Goal: Information Seeking & Learning: Learn about a topic

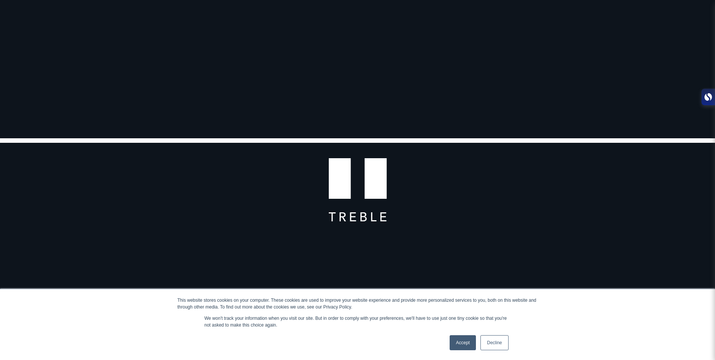
click at [462, 344] on link "Accept" at bounding box center [463, 342] width 27 height 15
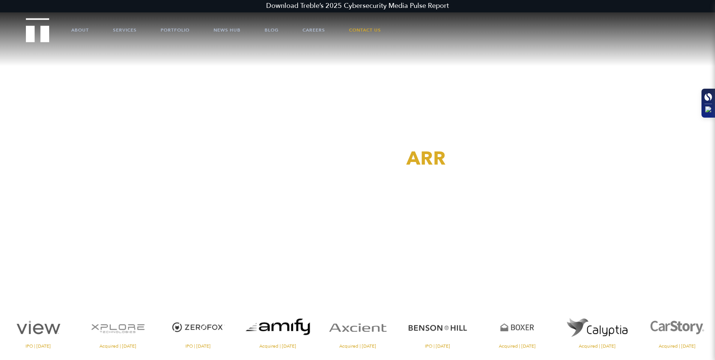
click at [706, 99] on icon at bounding box center [706, 96] width 5 height 7
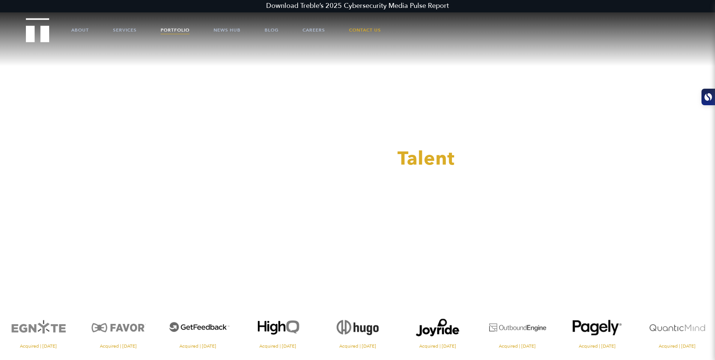
click at [181, 30] on link "Portfolio" at bounding box center [175, 30] width 29 height 23
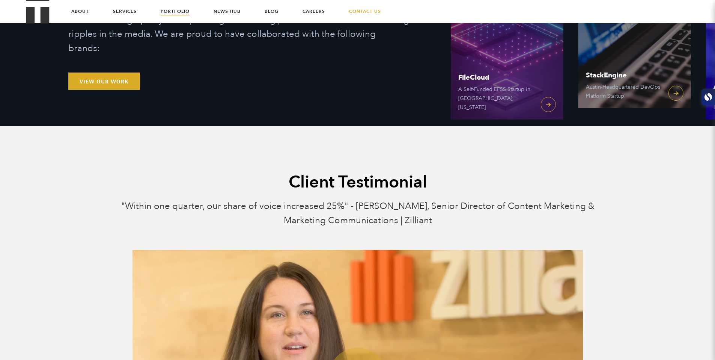
scroll to position [188, 0]
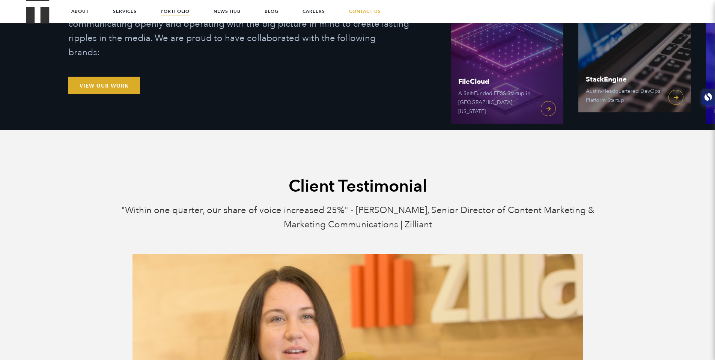
click at [118, 84] on div "Our Tech and VC Clients Partnering with Powerful Startups and VCs. We believe m…" at bounding box center [252, 3] width 369 height 220
click at [117, 77] on link "View Our Work" at bounding box center [104, 85] width 72 height 17
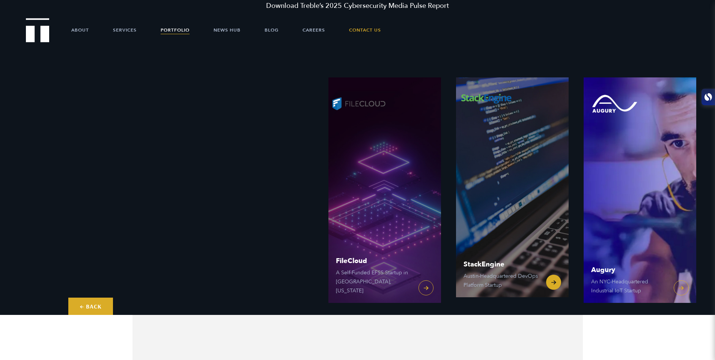
scroll to position [6, 0]
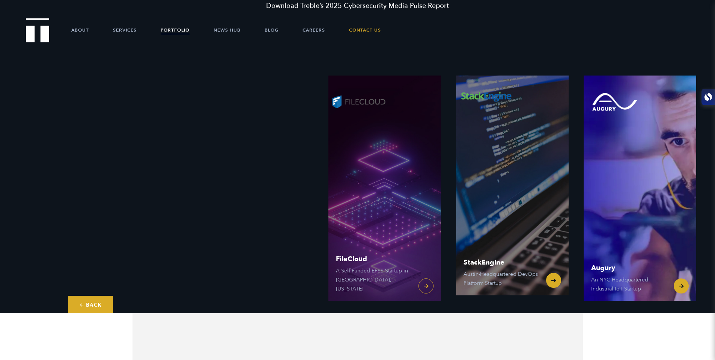
drag, startPoint x: 622, startPoint y: 222, endPoint x: 479, endPoint y: 217, distance: 143.1
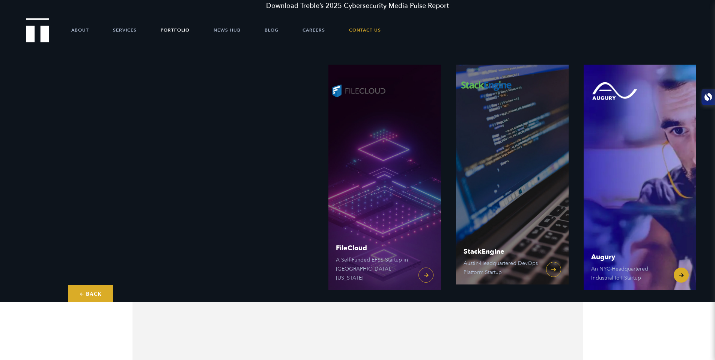
scroll to position [18, 0]
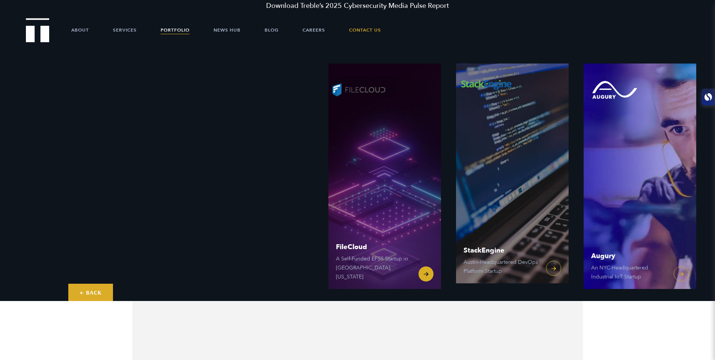
click at [428, 275] on link "FileCloud A Self-Funded EFSS Startup in Austin, Texas" at bounding box center [384, 175] width 113 height 225
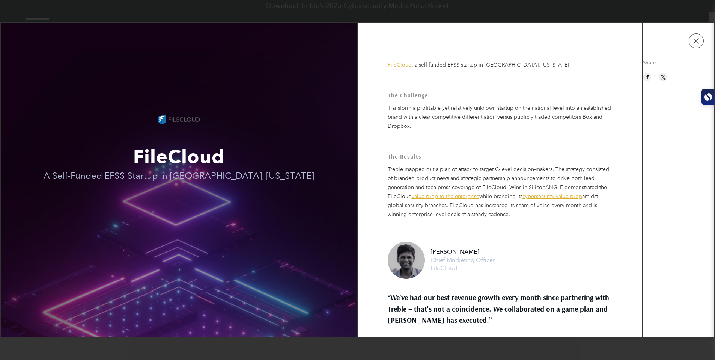
click at [407, 65] on link "FileCloud" at bounding box center [400, 64] width 24 height 7
click at [694, 44] on button "button" at bounding box center [696, 40] width 15 height 15
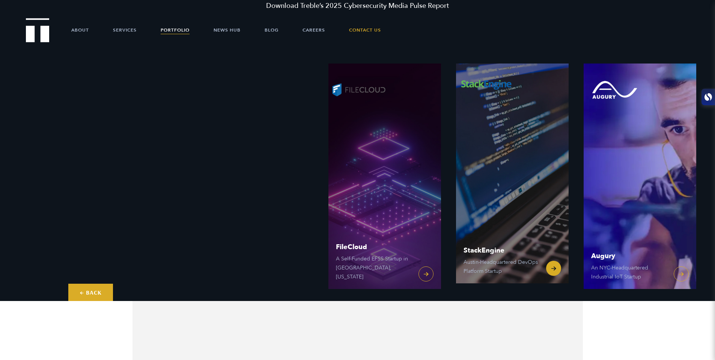
click at [529, 215] on link "StackEngine Austin-Headquartered DevOps Platform Startup" at bounding box center [512, 170] width 113 height 225
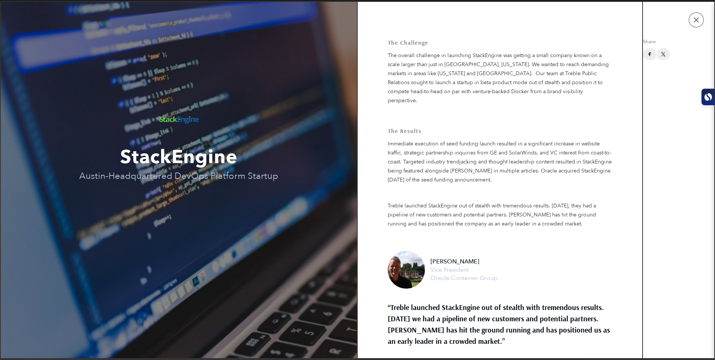
scroll to position [0, 0]
drag, startPoint x: 694, startPoint y: 24, endPoint x: 682, endPoint y: 29, distance: 13.2
click at [694, 24] on button "button" at bounding box center [696, 19] width 15 height 15
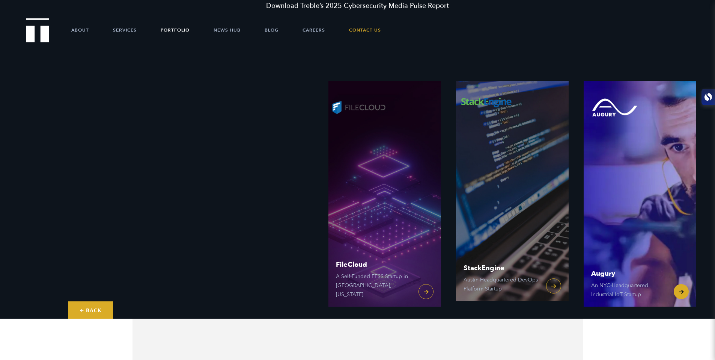
click at [607, 157] on link "Augury An NYC-Headquartered Industrial IoT Startup" at bounding box center [640, 193] width 113 height 225
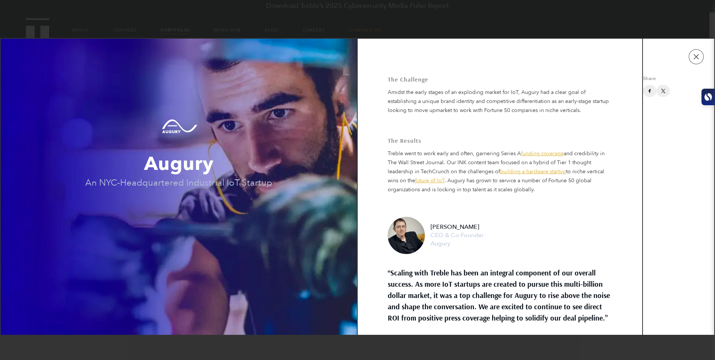
drag, startPoint x: 385, startPoint y: 82, endPoint x: 462, endPoint y: 90, distance: 77.0
click at [462, 90] on td "The Challenge Amidst the early stages of an exploding market for IoT, Augury ha…" at bounding box center [500, 187] width 285 height 296
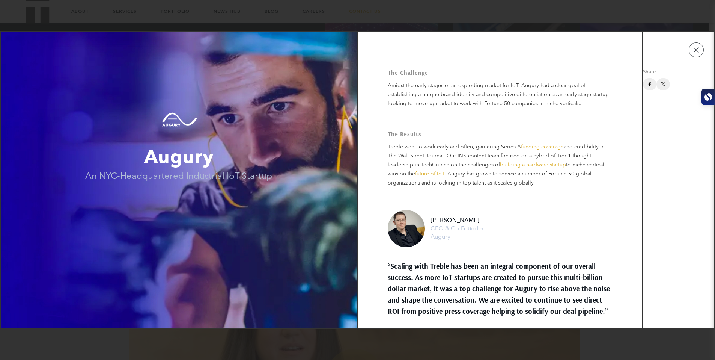
scroll to position [178, 0]
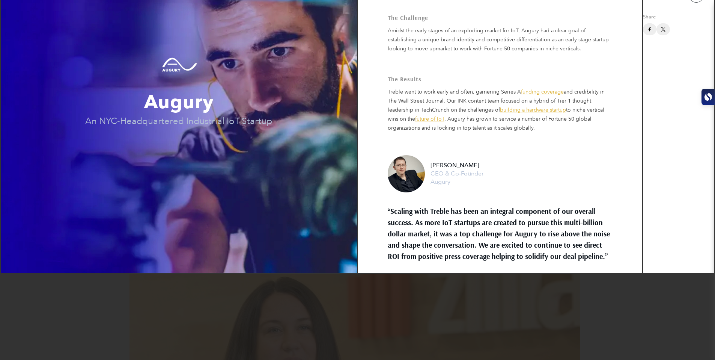
drag, startPoint x: 572, startPoint y: 290, endPoint x: 565, endPoint y: 229, distance: 60.8
click at [561, 230] on span "“Scaling with Treble has been an integral component of our overall success. As …" at bounding box center [500, 226] width 225 height 69
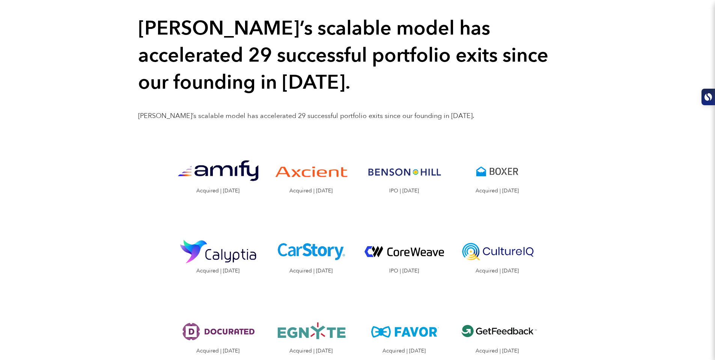
scroll to position [775, 0]
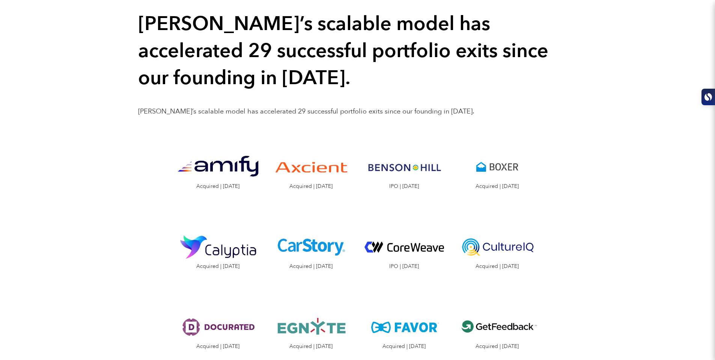
click at [306, 233] on img "Visit the CarStory website" at bounding box center [311, 246] width 82 height 41
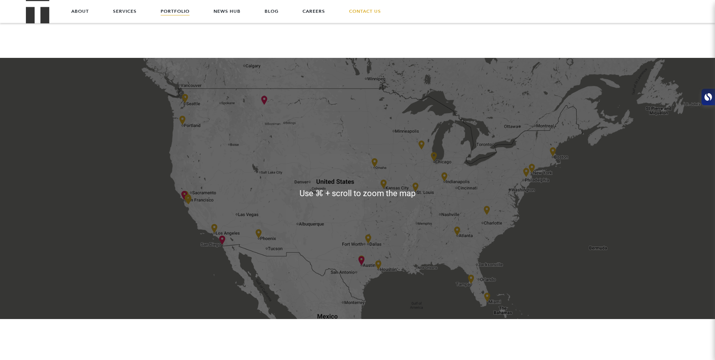
scroll to position [1524, 0]
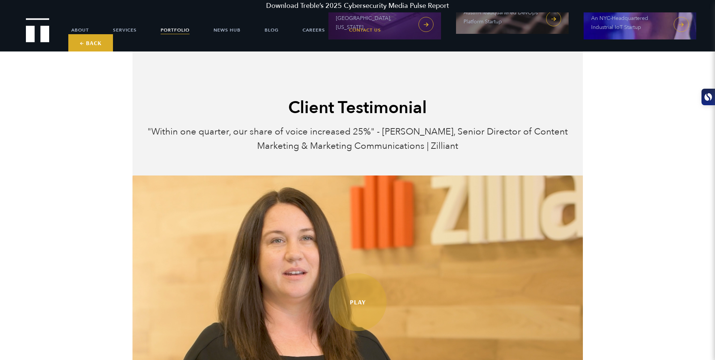
scroll to position [0, 0]
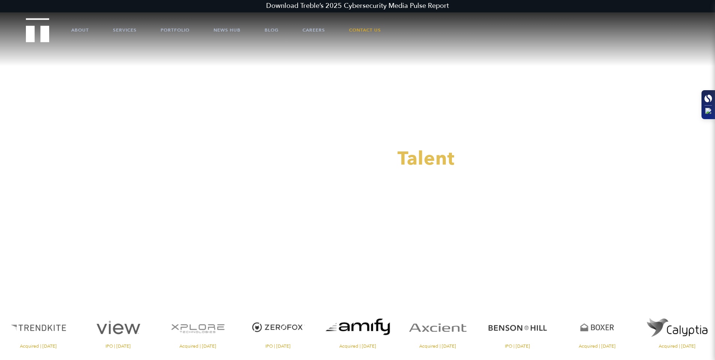
click at [703, 102] on div at bounding box center [708, 104] width 14 height 29
